Goal: Task Accomplishment & Management: Manage account settings

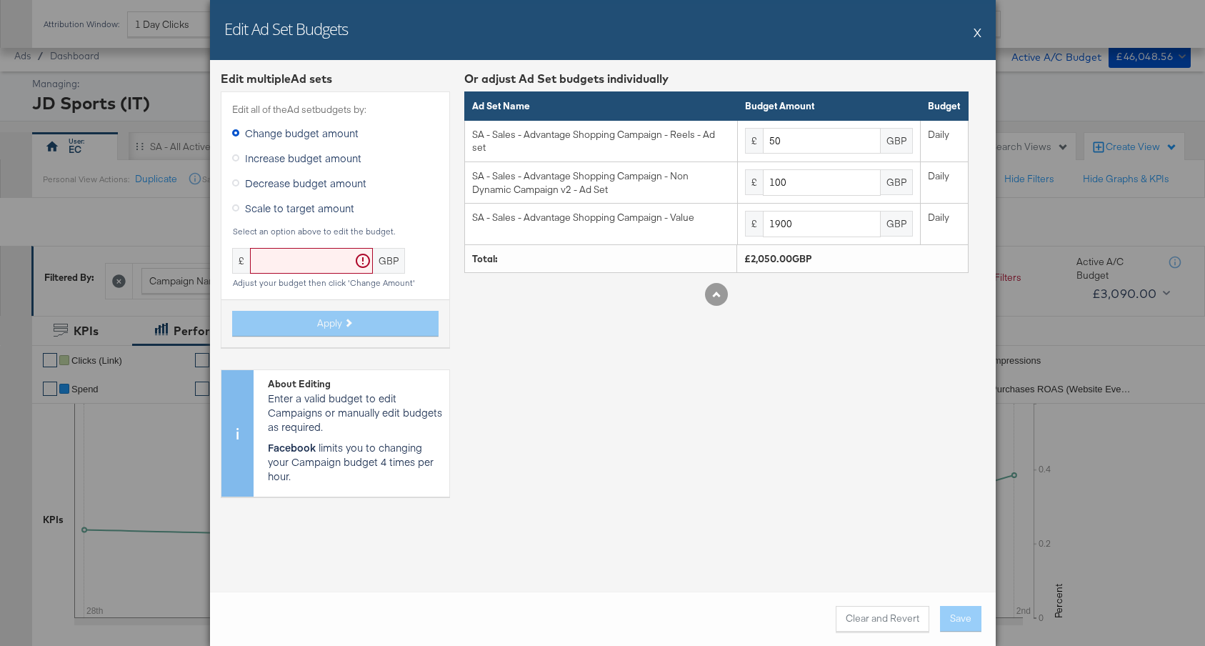
scroll to position [552, 0]
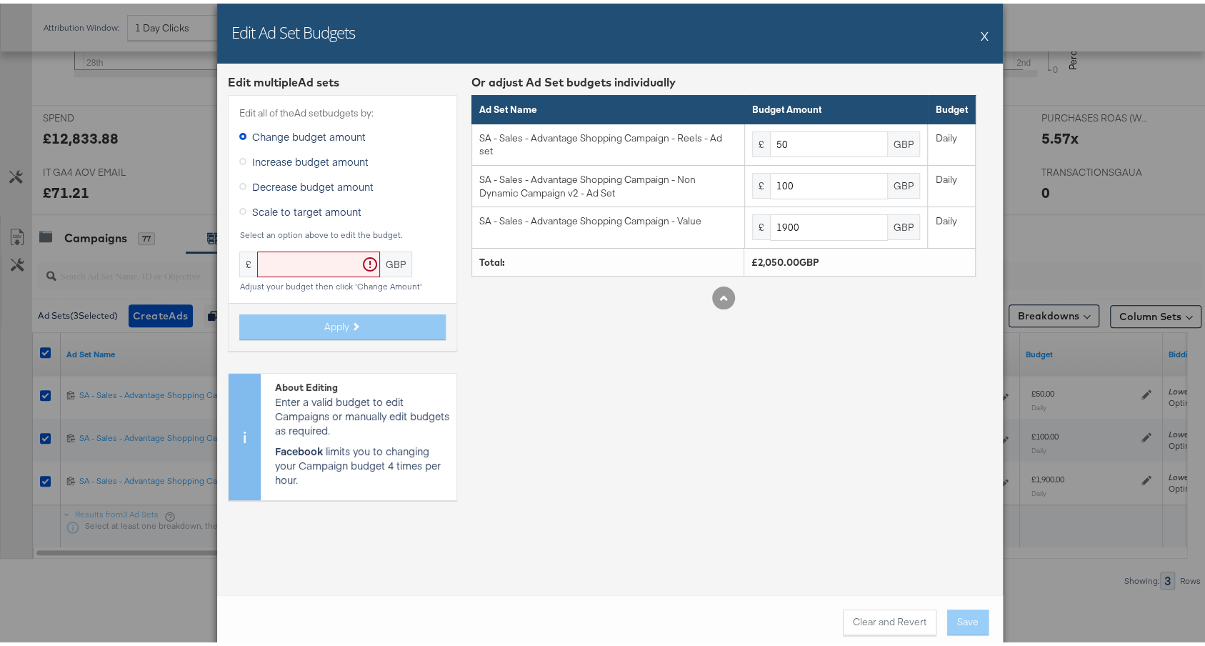
click at [981, 32] on button "X" at bounding box center [985, 32] width 8 height 29
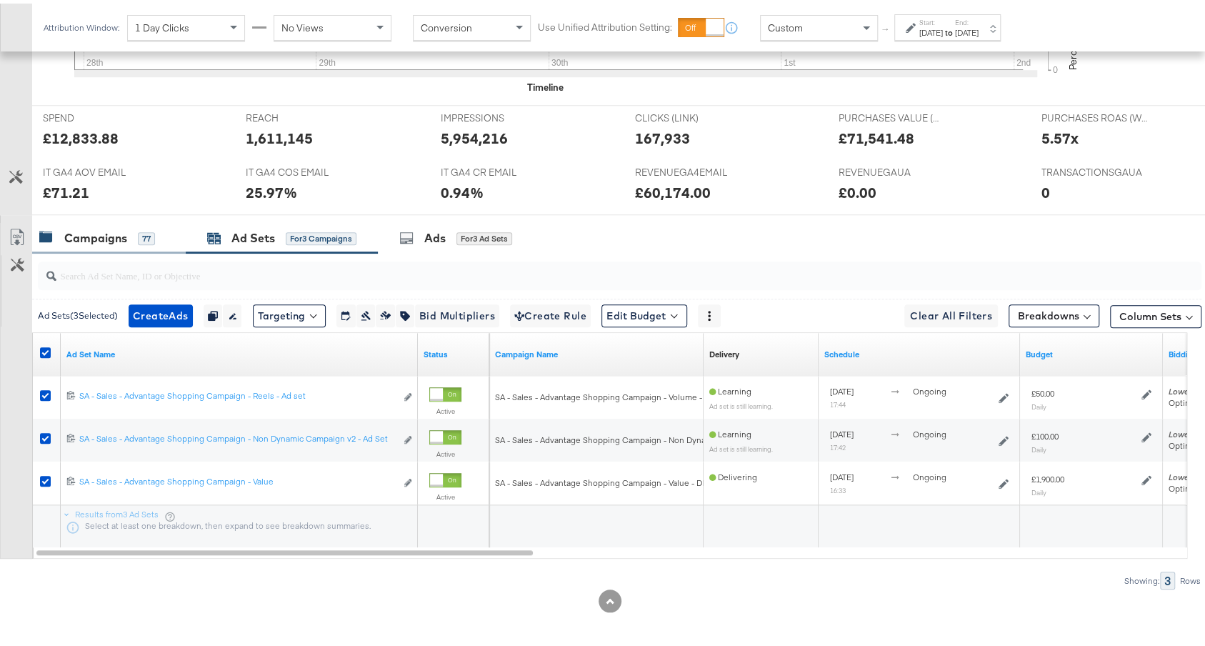
click at [71, 230] on div "Campaigns" at bounding box center [95, 234] width 63 height 16
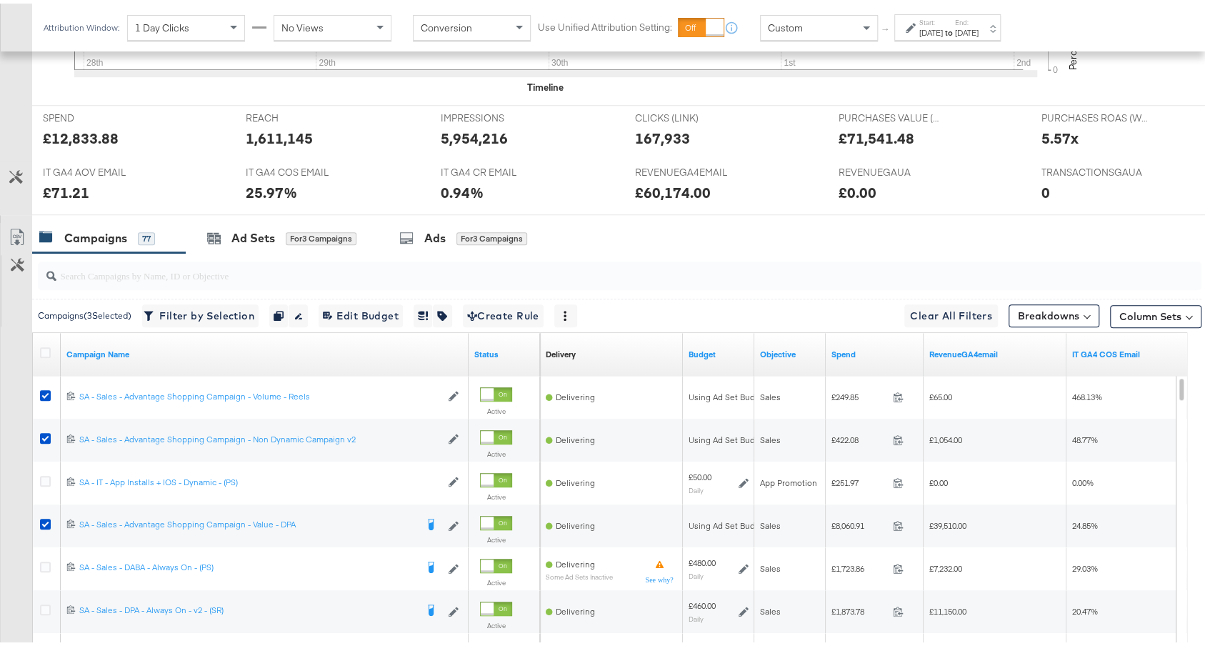
scroll to position [723, 0]
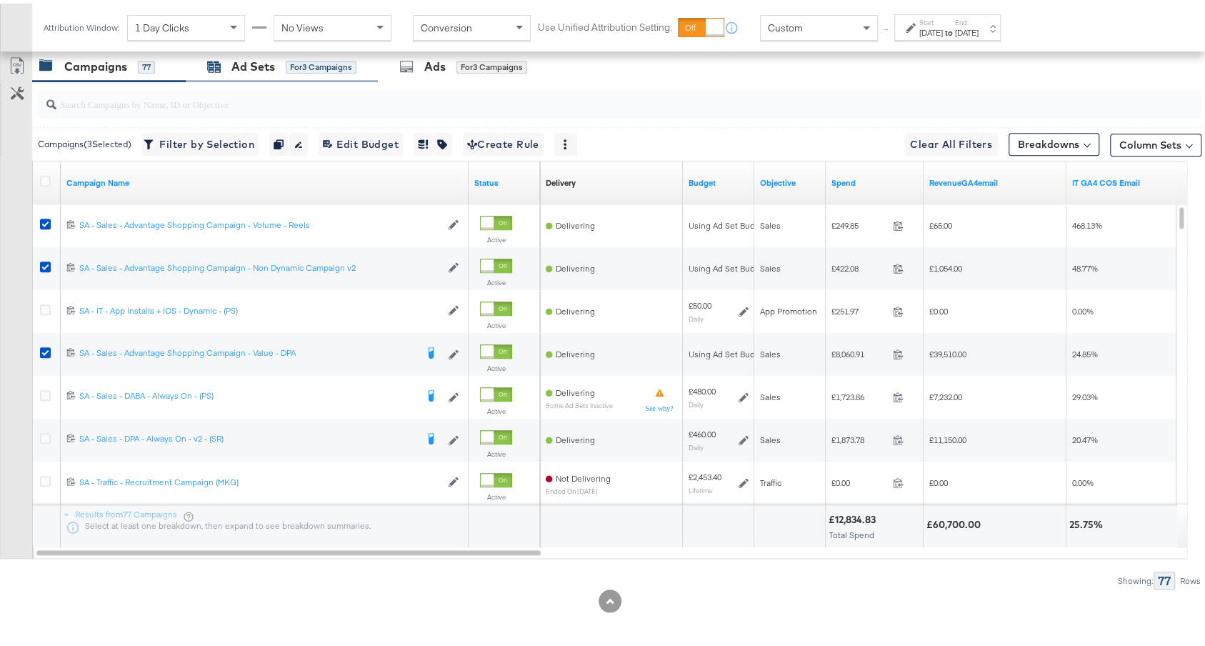
click at [340, 68] on div "Ad Sets for 3 Campaigns" at bounding box center [281, 63] width 149 height 16
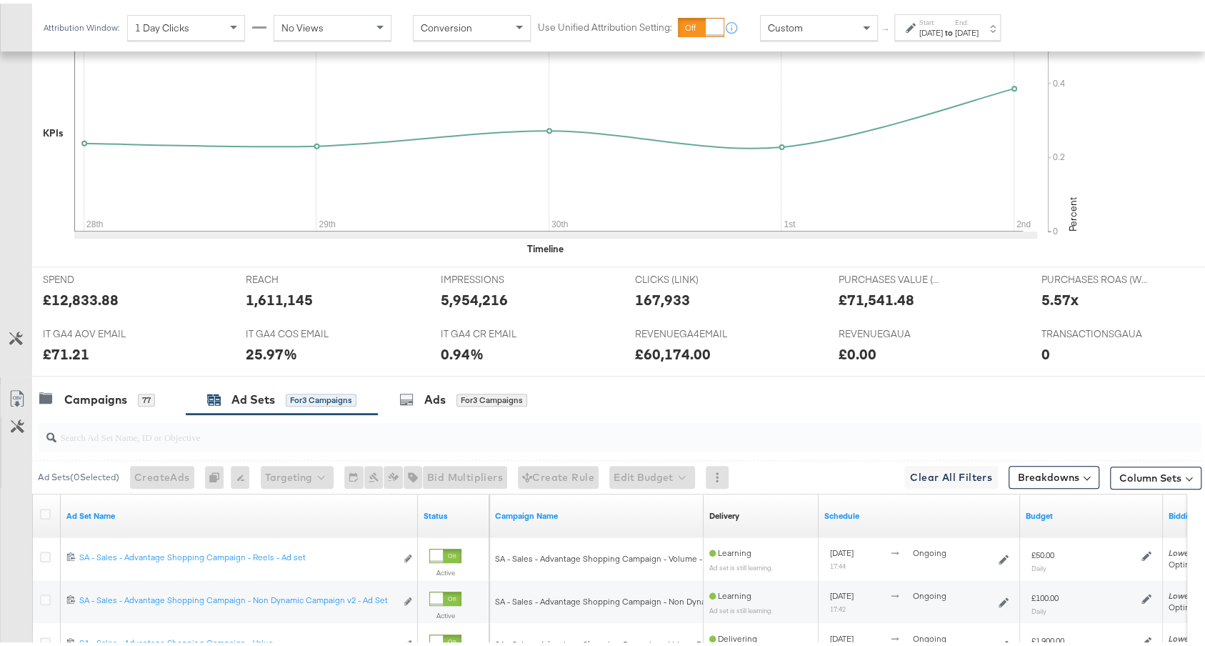
scroll to position [552, 0]
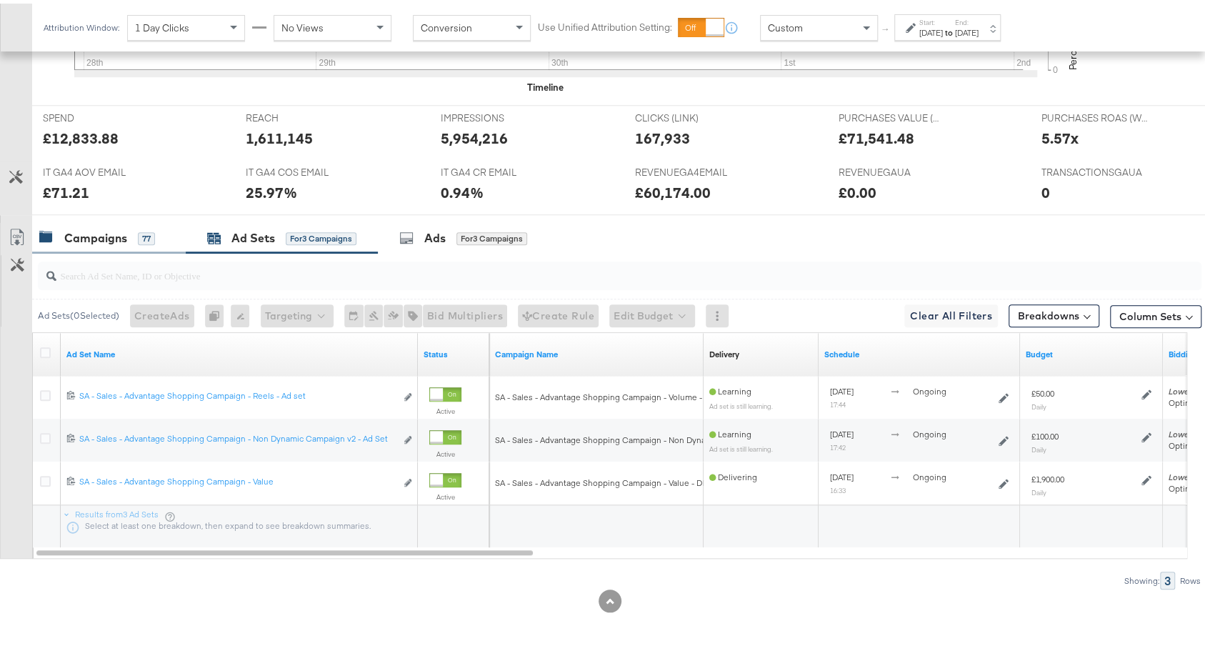
click at [83, 223] on div "Campaigns 77" at bounding box center [109, 234] width 154 height 31
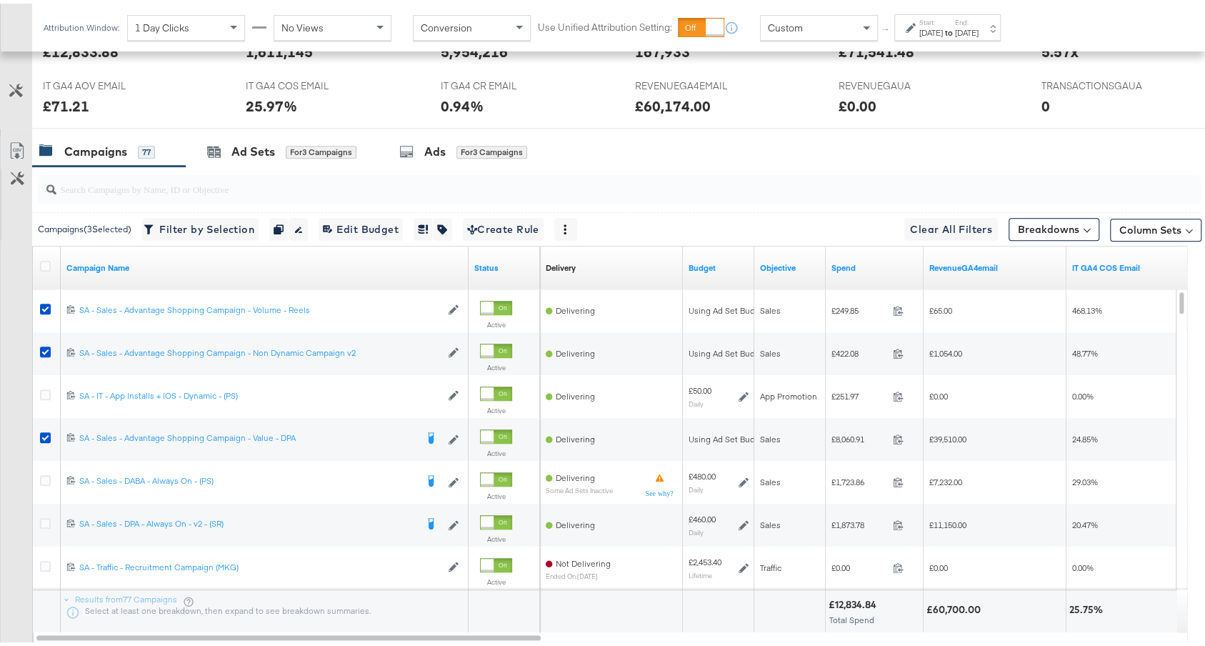
scroll to position [717, 0]
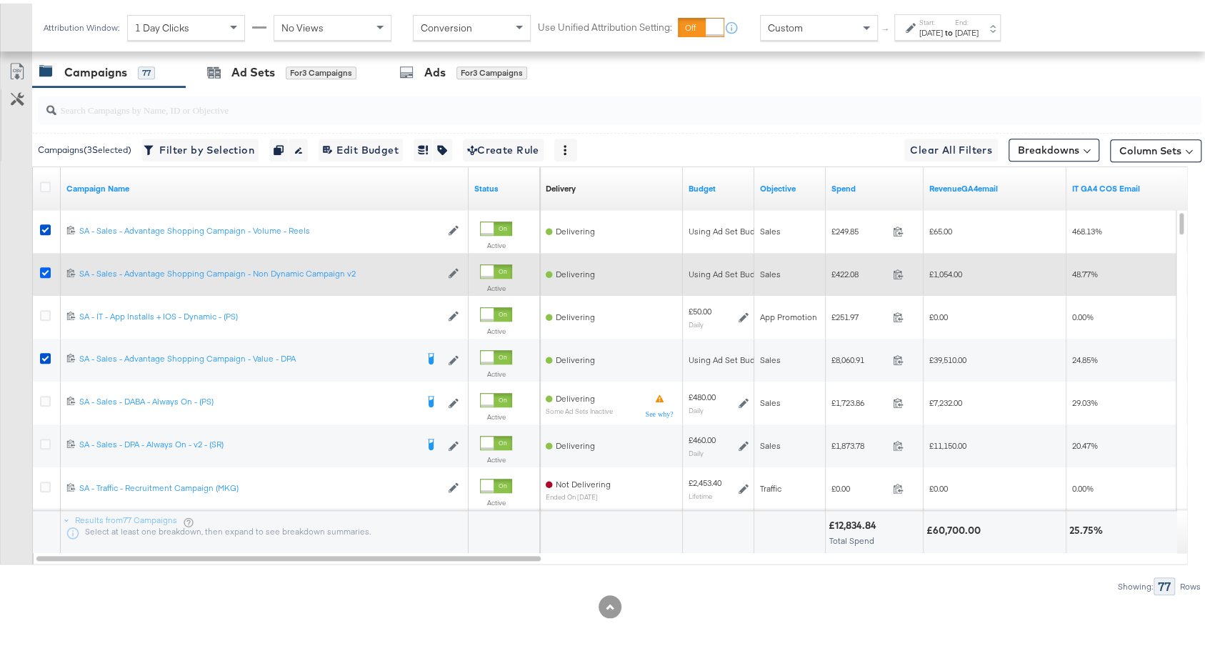
click at [44, 264] on icon at bounding box center [45, 269] width 11 height 11
click at [0, 0] on input "checkbox" at bounding box center [0, 0] width 0 height 0
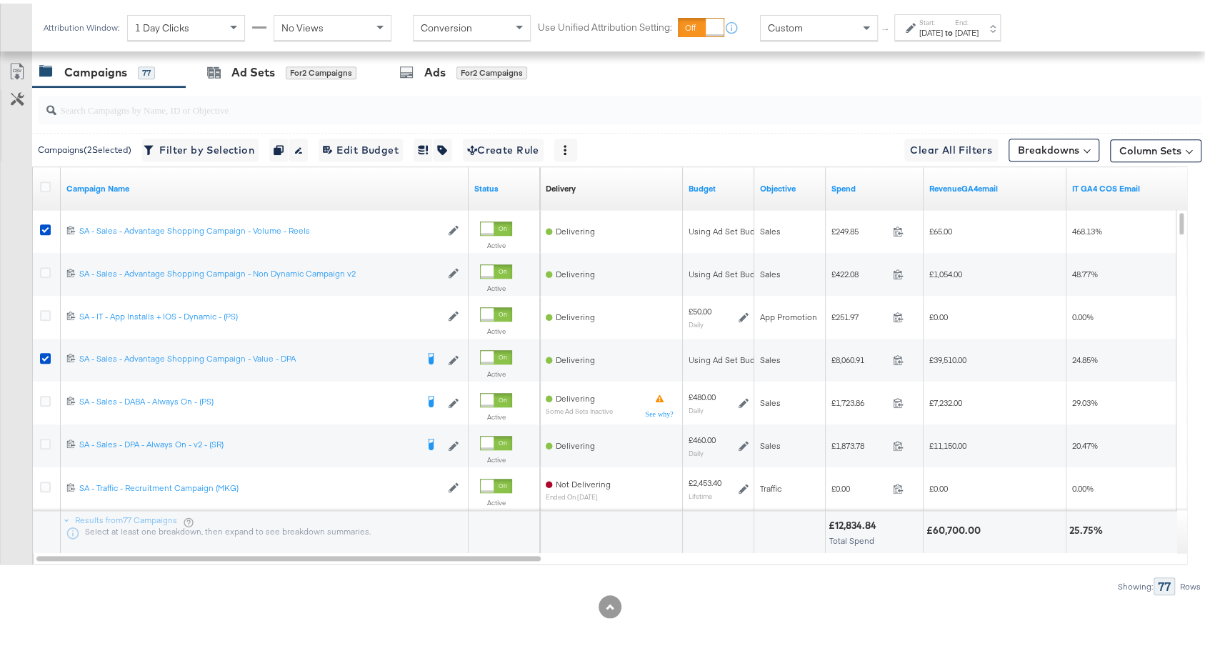
drag, startPoint x: 43, startPoint y: 264, endPoint x: 100, endPoint y: 196, distance: 88.7
click at [44, 264] on icon at bounding box center [45, 269] width 11 height 11
click at [0, 0] on input "checkbox" at bounding box center [0, 0] width 0 height 0
click at [250, 86] on input "search" at bounding box center [576, 100] width 1040 height 28
click at [249, 77] on div "Ad Sets for 3 Campaigns" at bounding box center [282, 69] width 192 height 31
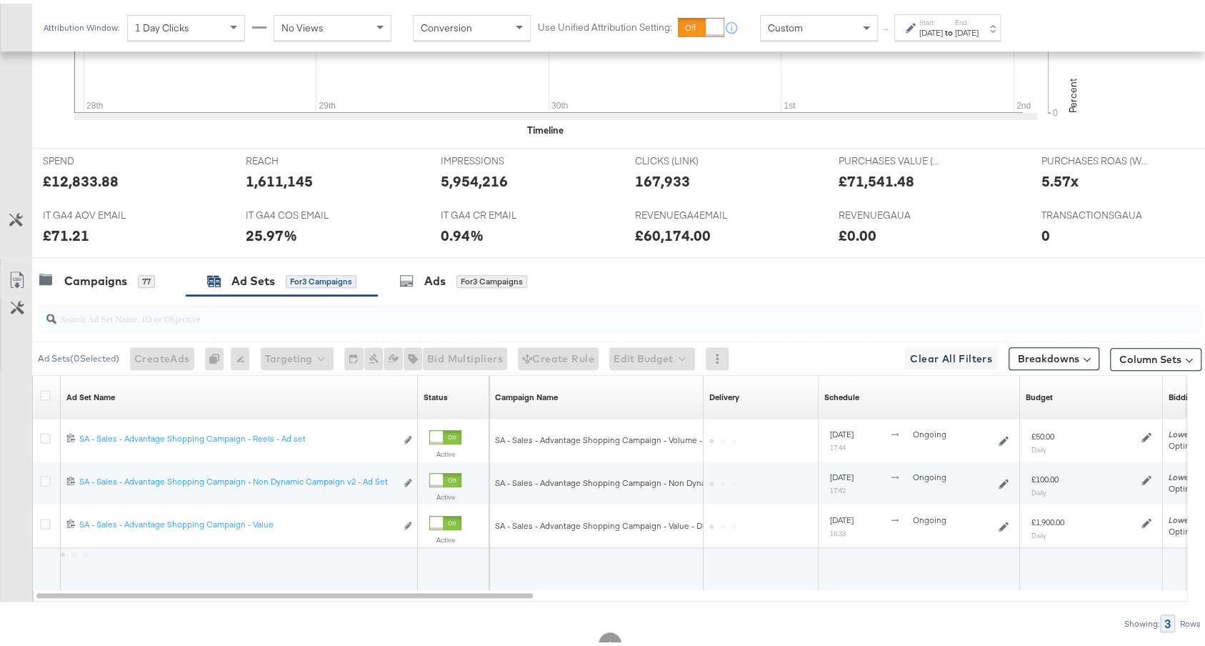
scroll to position [552, 0]
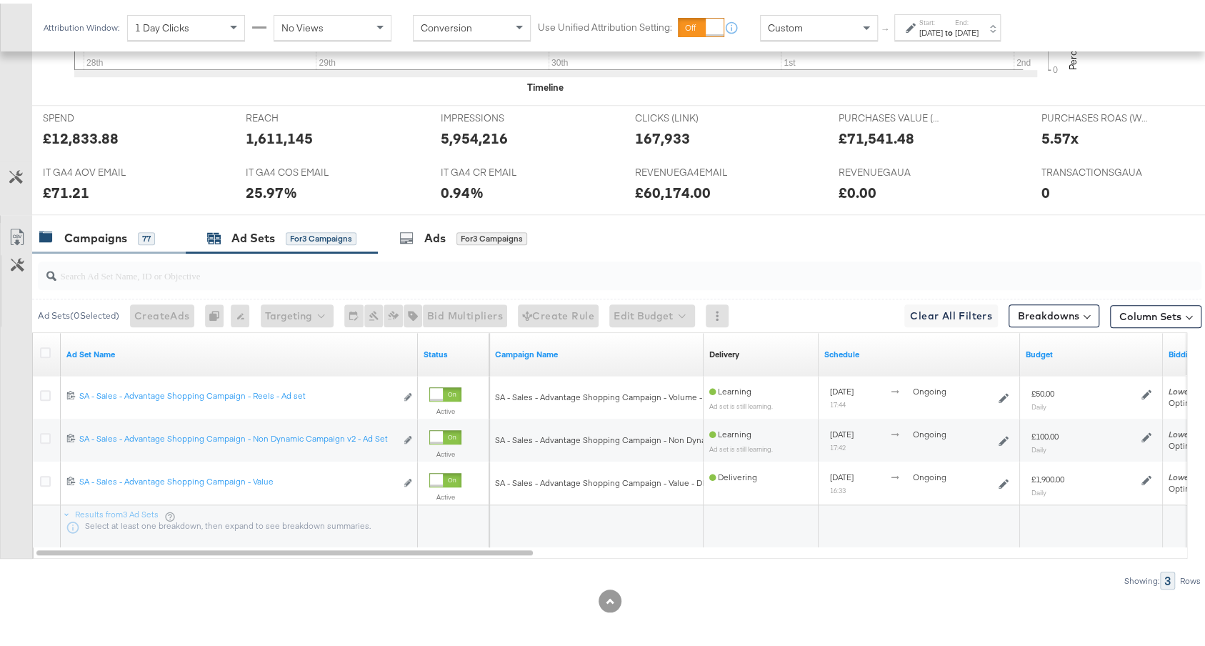
click at [100, 227] on div "Campaigns" at bounding box center [95, 234] width 63 height 16
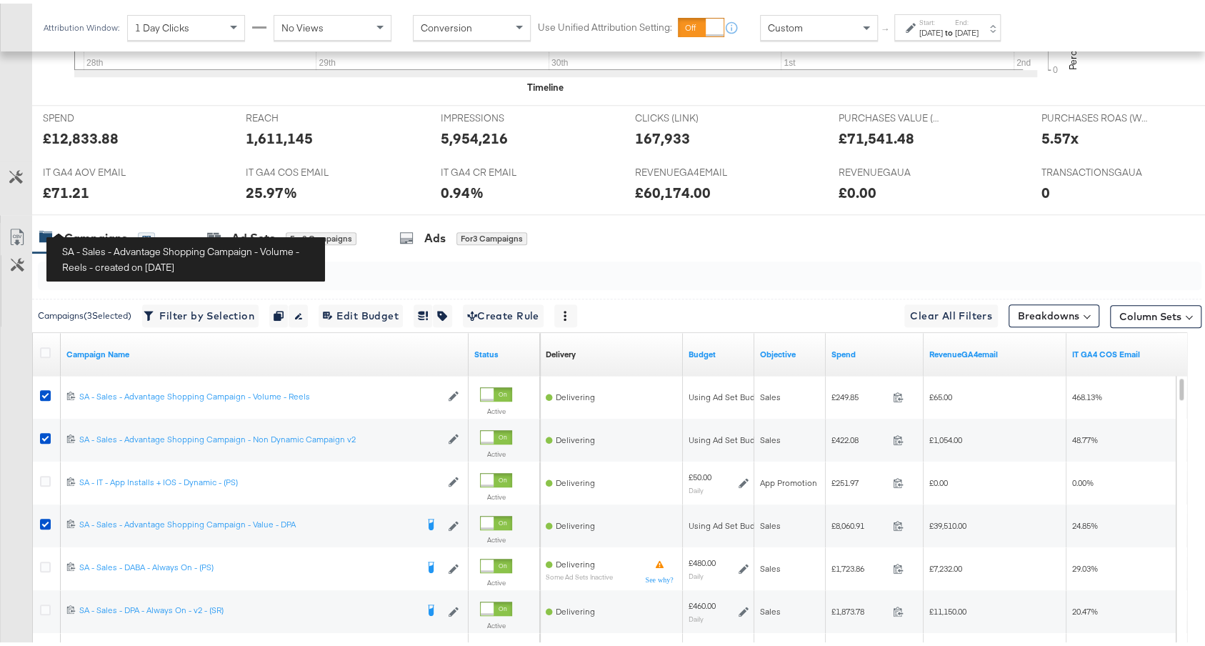
scroll to position [717, 0]
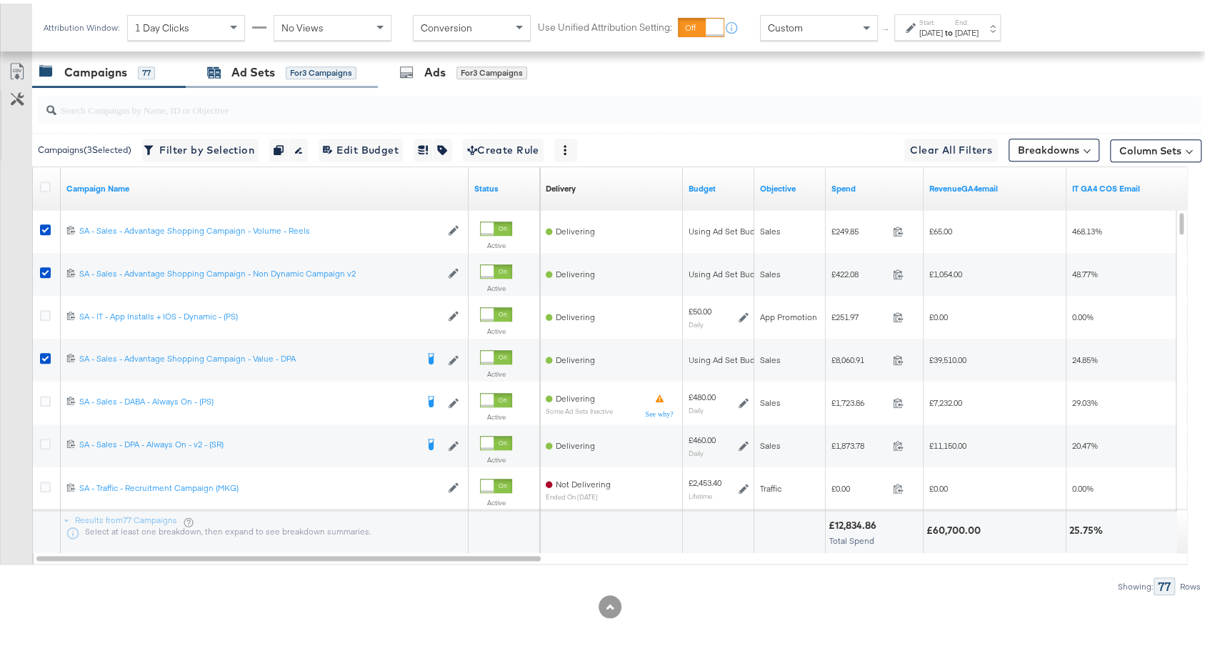
click at [336, 69] on div "for 3 Campaigns" at bounding box center [321, 69] width 71 height 13
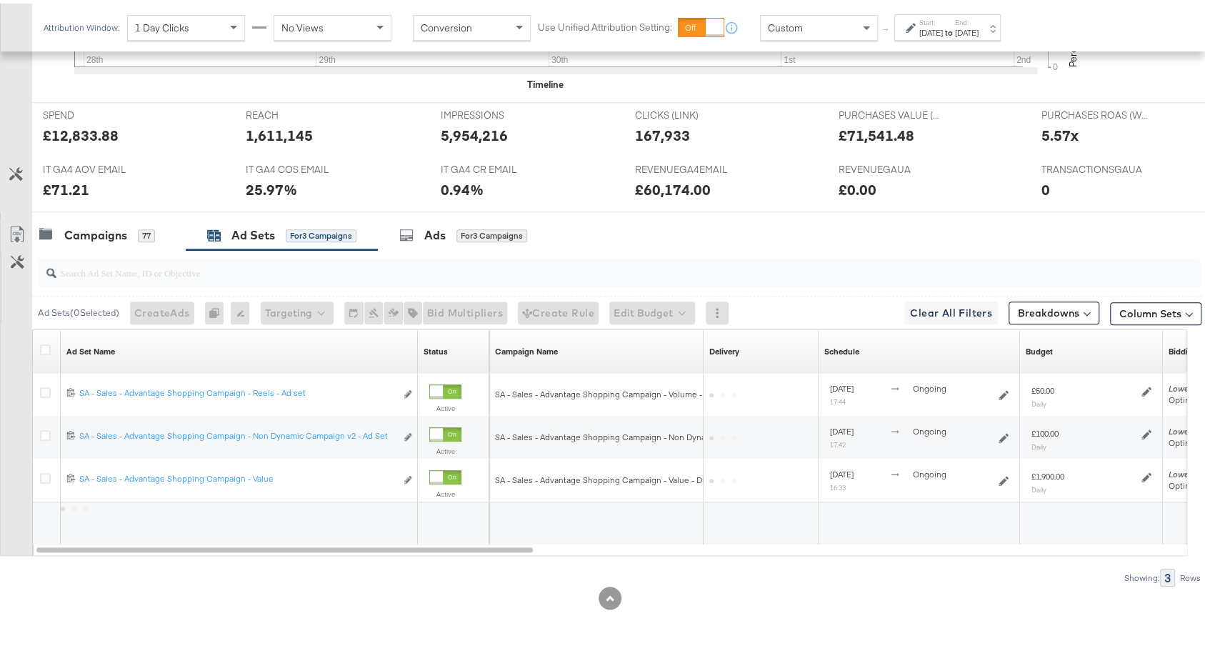
scroll to position [552, 0]
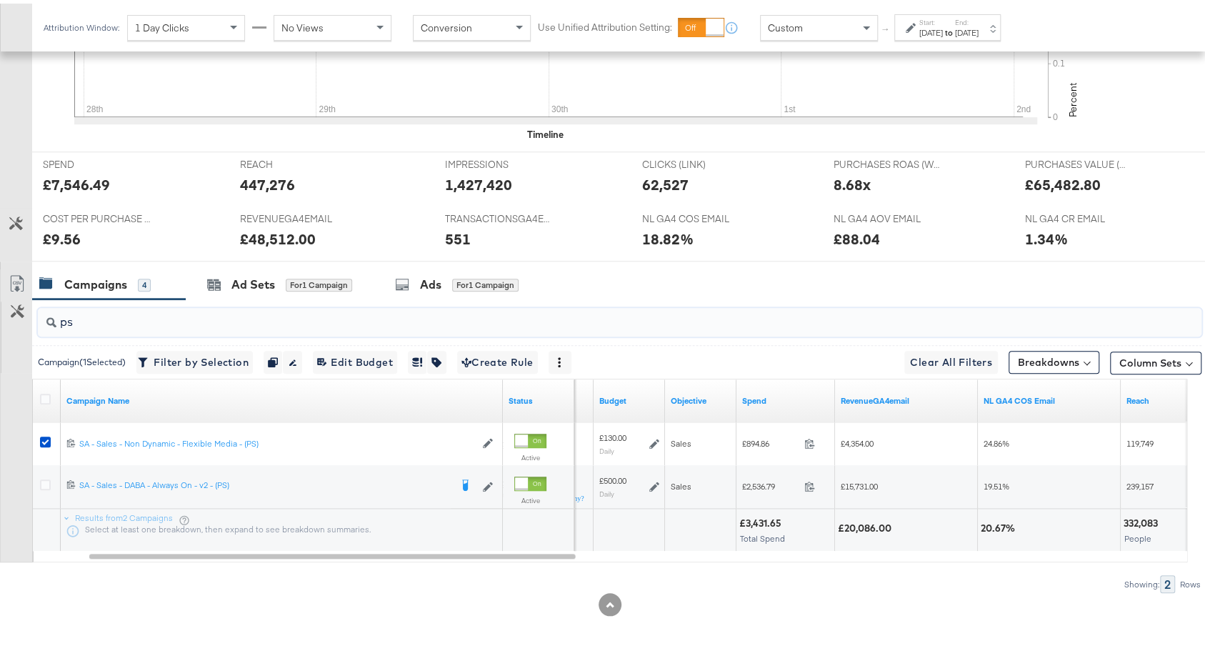
drag, startPoint x: 154, startPoint y: 304, endPoint x: 18, endPoint y: 314, distance: 136.1
click at [18, 314] on div "ps Campaign ( 1 Selected) Filter by Selection Filter 1 campaign Duplicate 1 cam…" at bounding box center [601, 443] width 1202 height 294
type input "s"
